Goal: Transaction & Acquisition: Purchase product/service

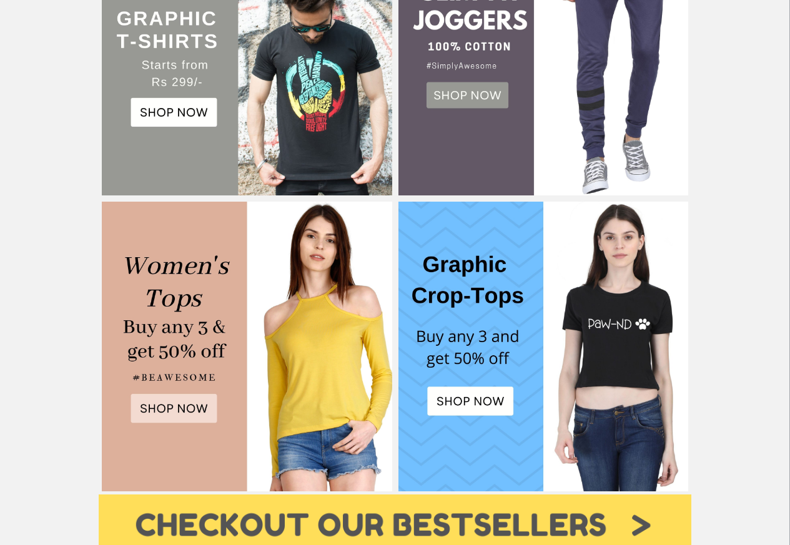
scroll to position [525, 0]
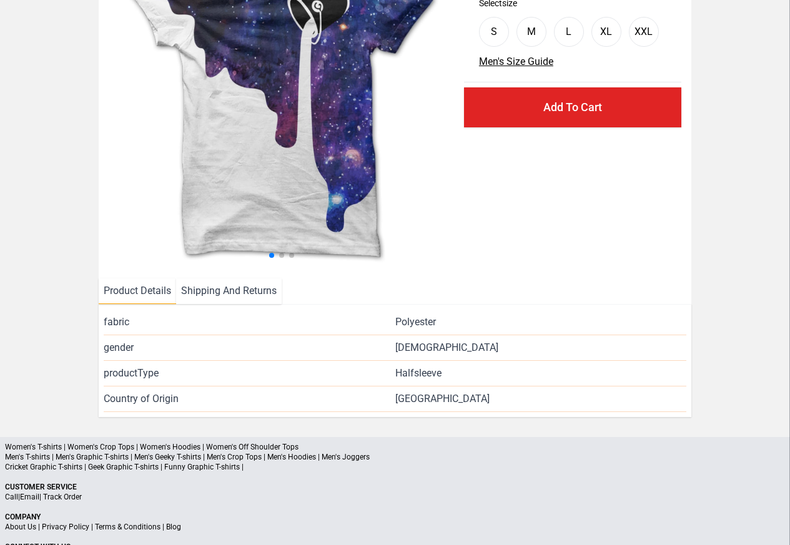
scroll to position [286, 0]
